Goal: Task Accomplishment & Management: Manage account settings

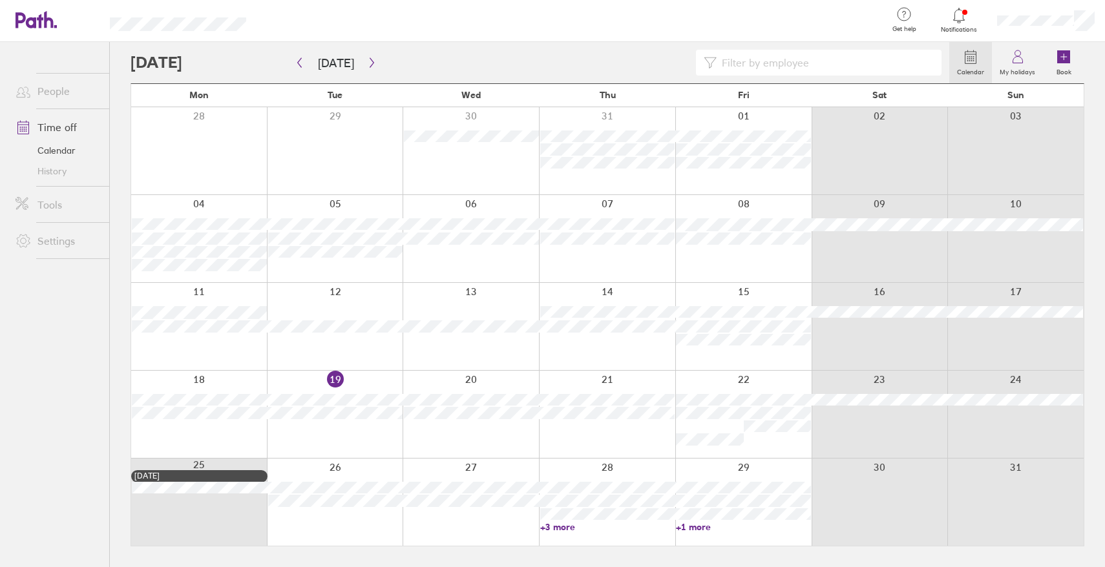
click at [559, 524] on link "+3 more" at bounding box center [607, 528] width 135 height 12
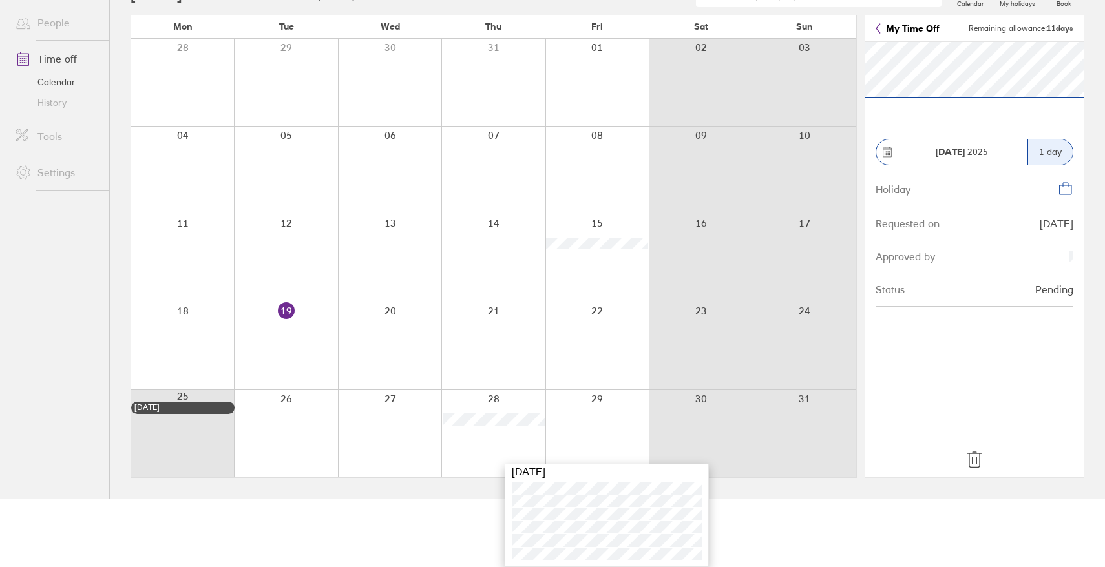
click at [879, 30] on icon at bounding box center [878, 28] width 5 height 10
